Goal: Task Accomplishment & Management: Manage account settings

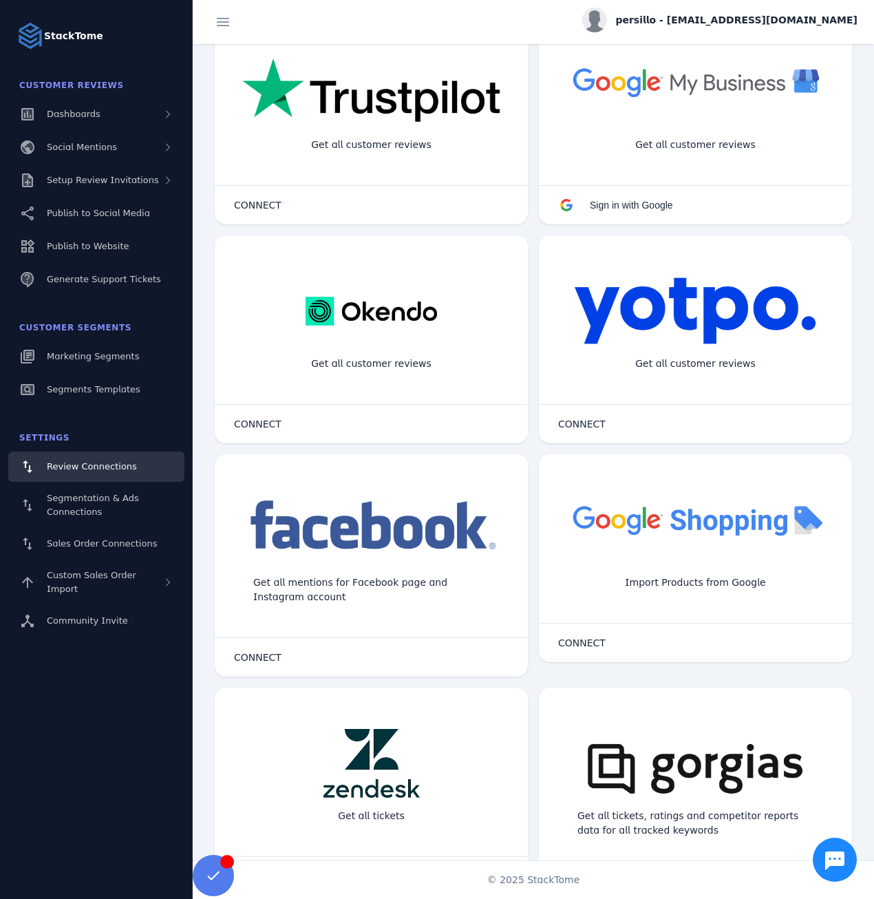
scroll to position [344, 0]
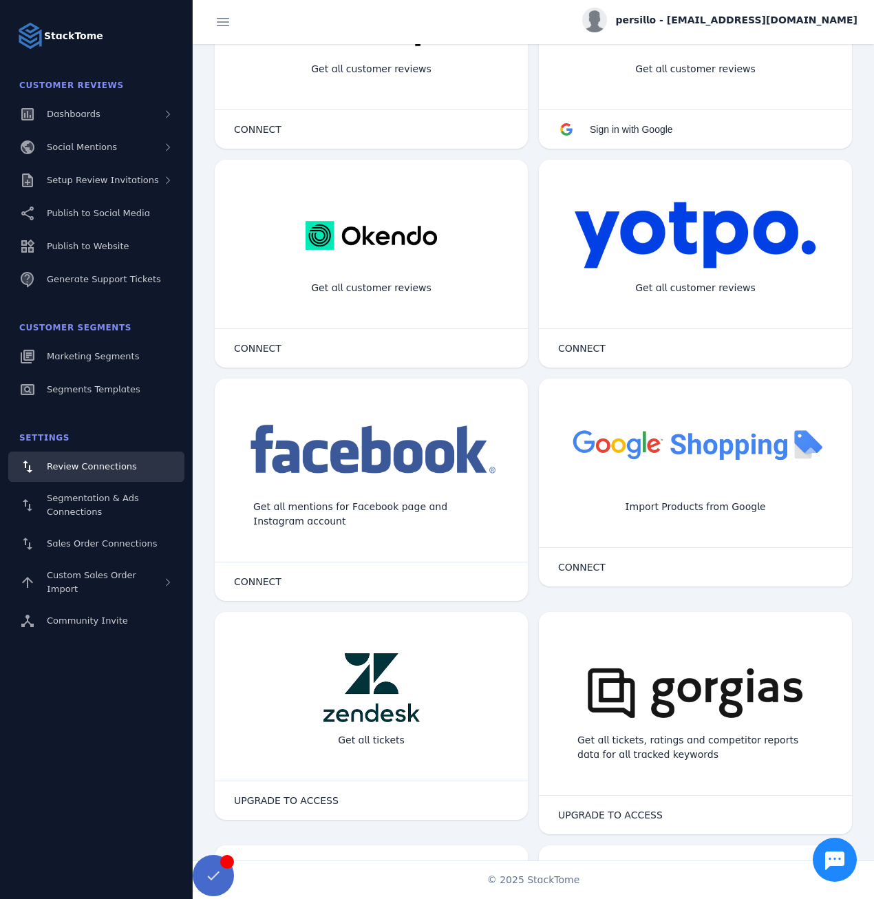
click at [211, 875] on span at bounding box center [213, 875] width 33 height 33
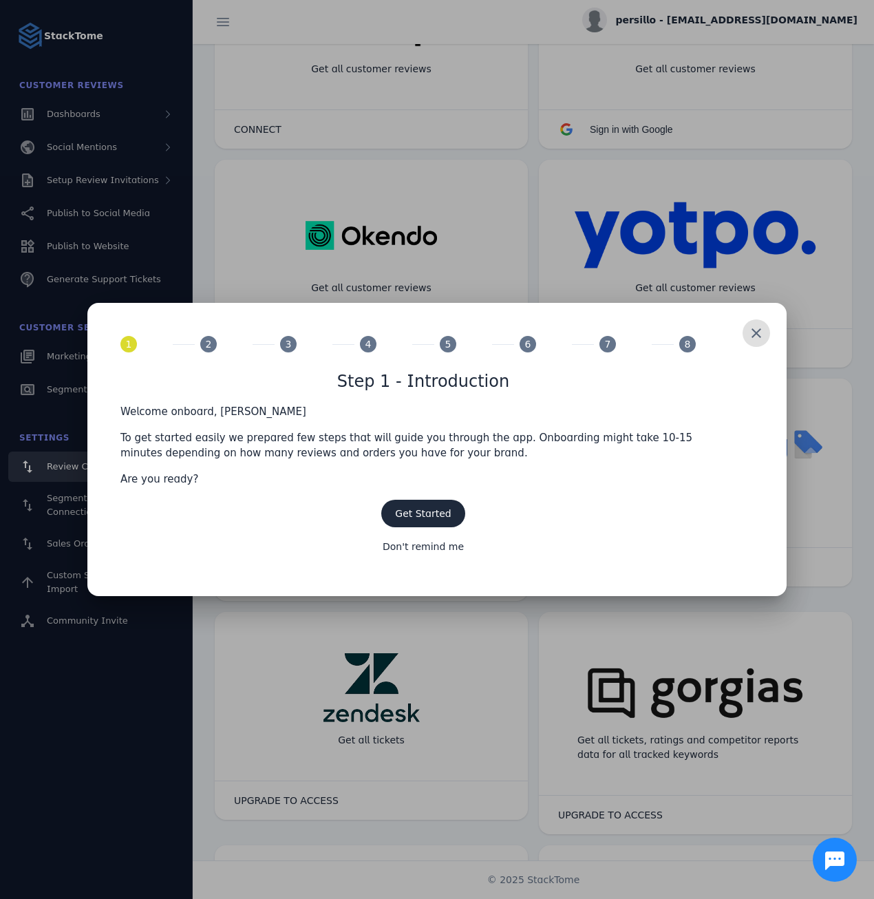
click at [413, 222] on div at bounding box center [437, 449] width 874 height 899
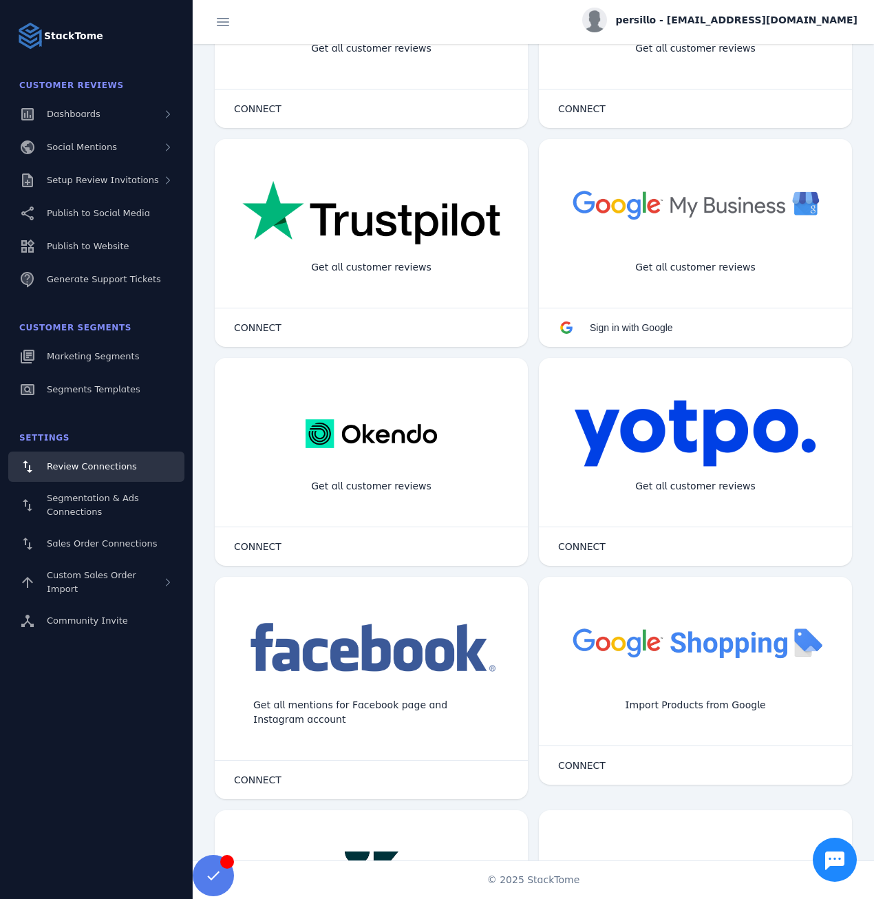
scroll to position [138, 0]
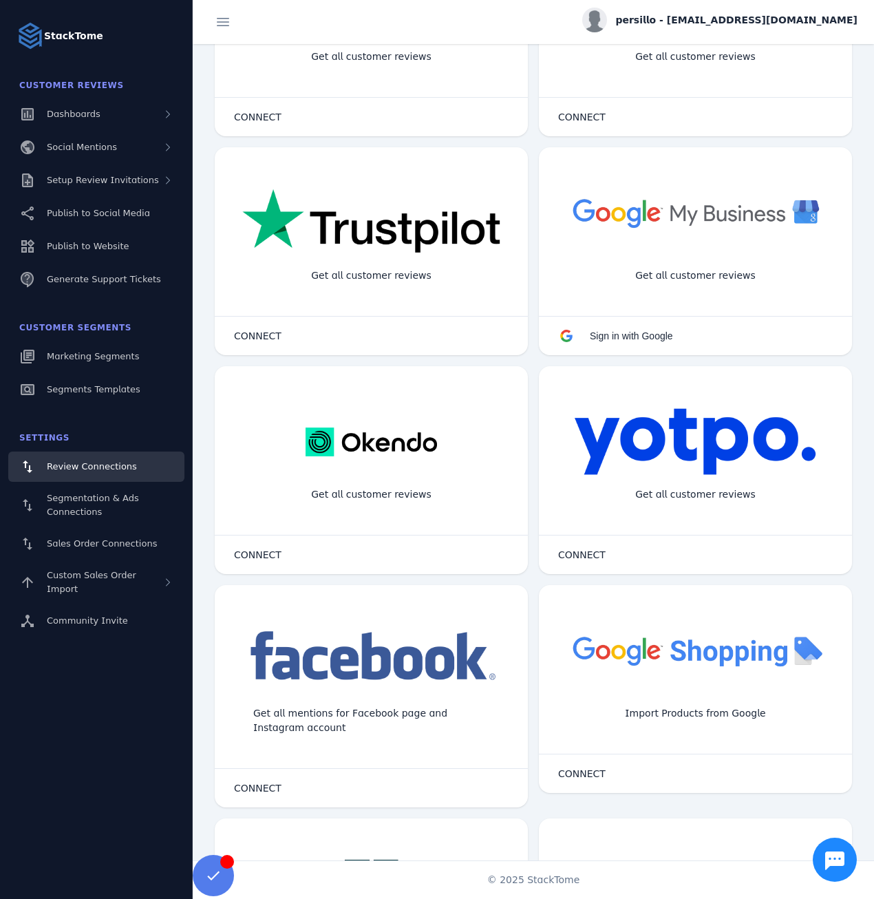
click at [799, 18] on span "persillo - [EMAIL_ADDRESS][DOMAIN_NAME]" at bounding box center [736, 20] width 242 height 14
click at [812, 145] on button "Sign out" at bounding box center [807, 132] width 99 height 33
